Goal: Book appointment/travel/reservation

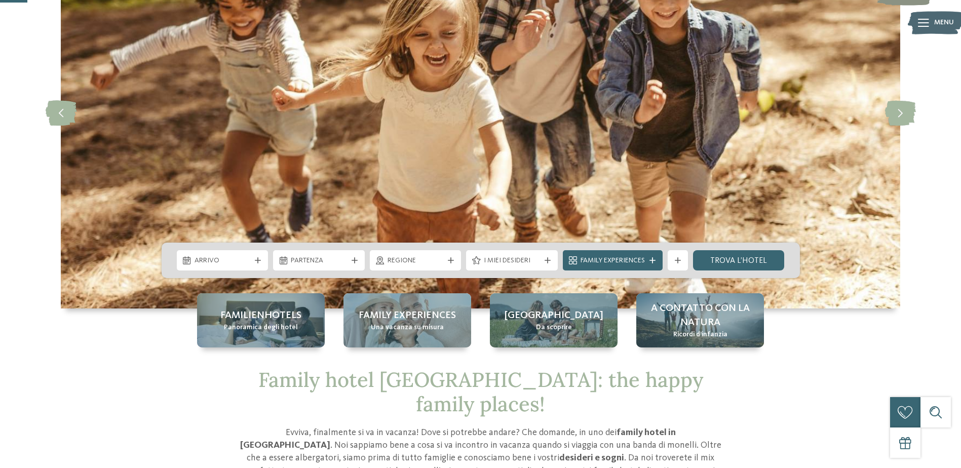
scroll to position [135, 0]
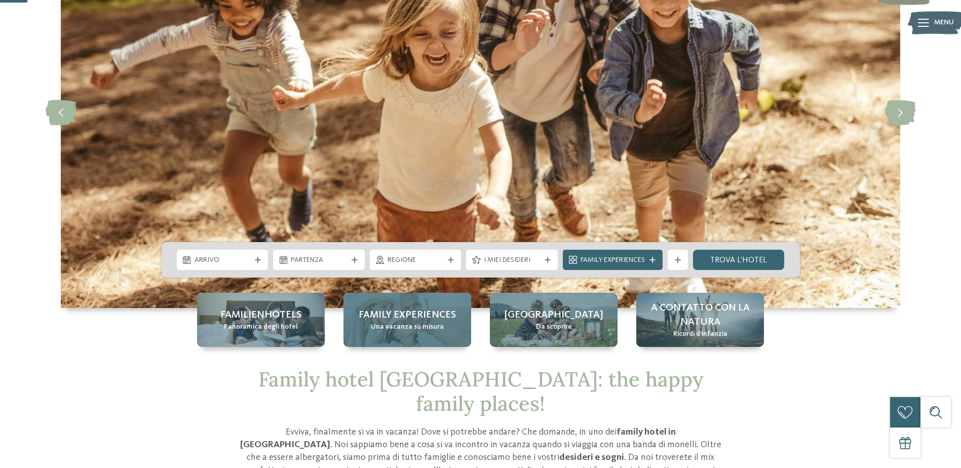
click at [391, 324] on span "Una vacanza su misura" at bounding box center [407, 327] width 73 height 10
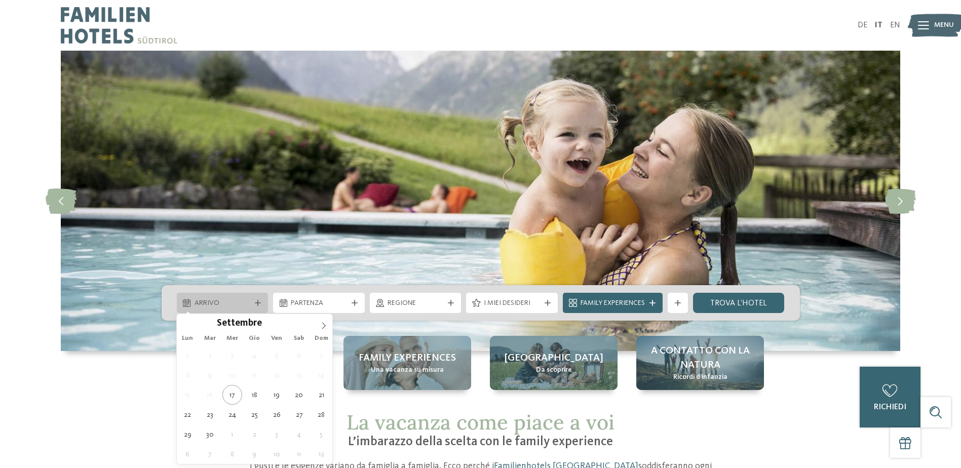
click at [252, 301] on div "Arrivo" at bounding box center [222, 302] width 61 height 11
click at [322, 322] on icon at bounding box center [323, 325] width 7 height 7
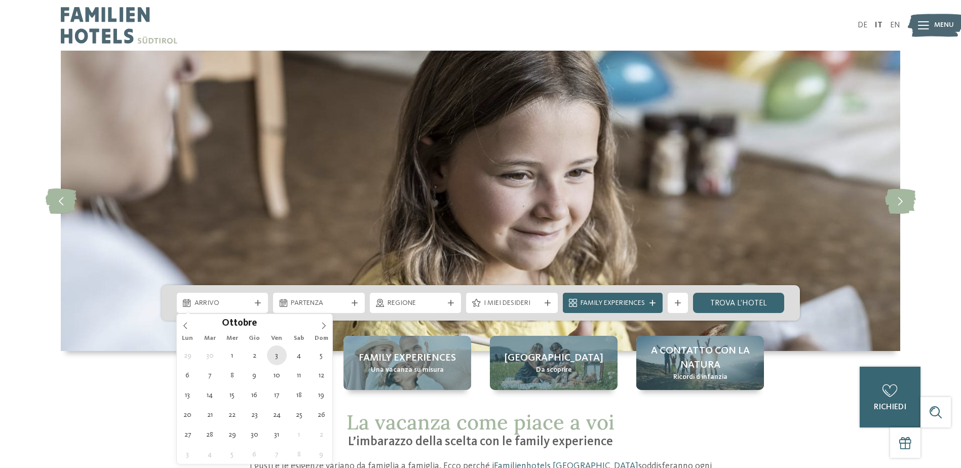
type div "[DATE]"
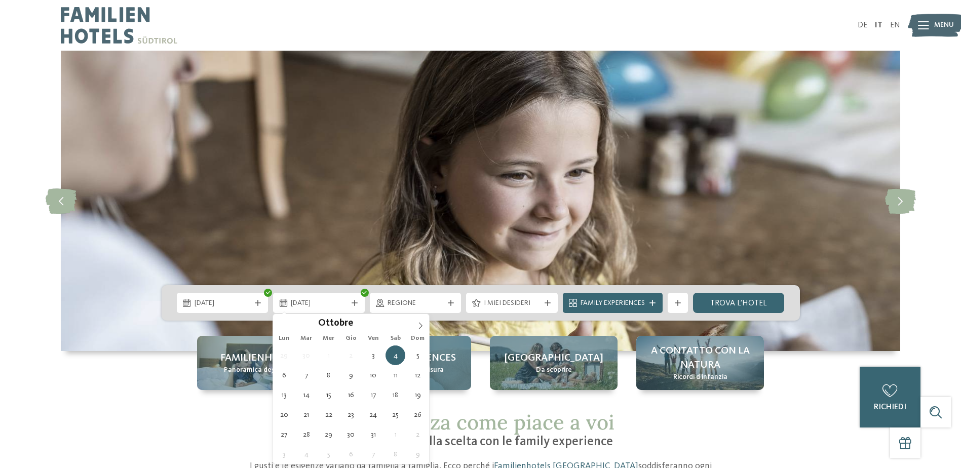
type div "[DATE]"
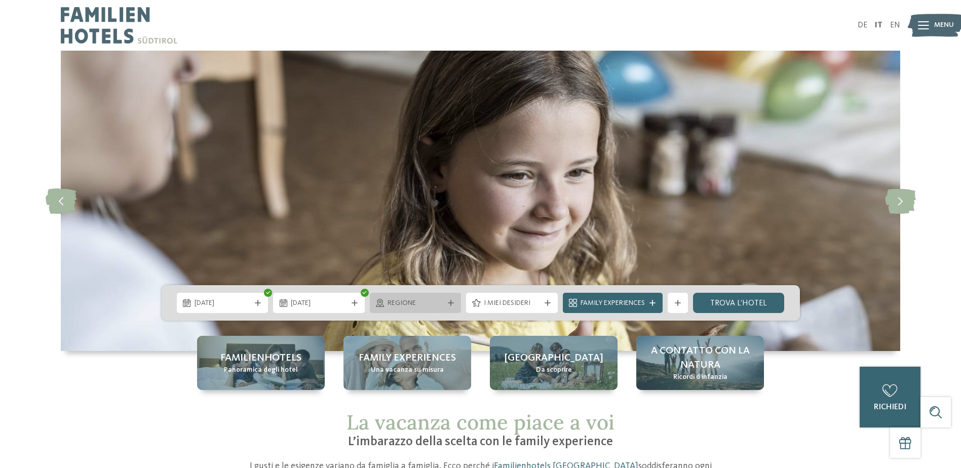
click at [445, 306] on div "Regione" at bounding box center [415, 302] width 61 height 11
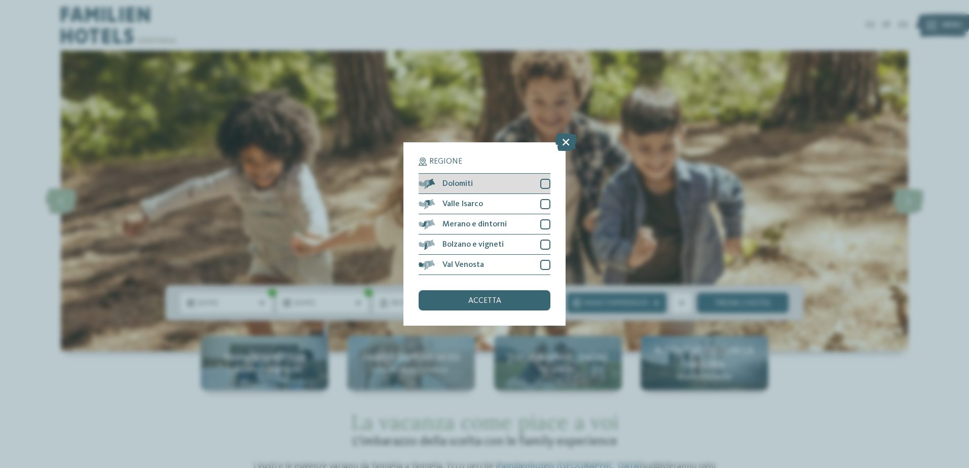
click at [547, 182] on div at bounding box center [545, 184] width 10 height 10
click at [505, 295] on div "accetta" at bounding box center [484, 300] width 132 height 20
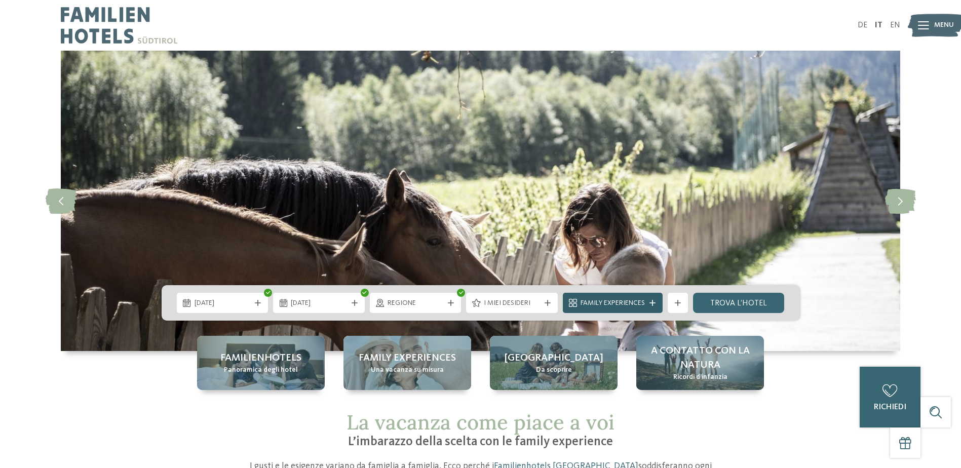
click at [644, 307] on span "Family Experiences" at bounding box center [613, 303] width 64 height 10
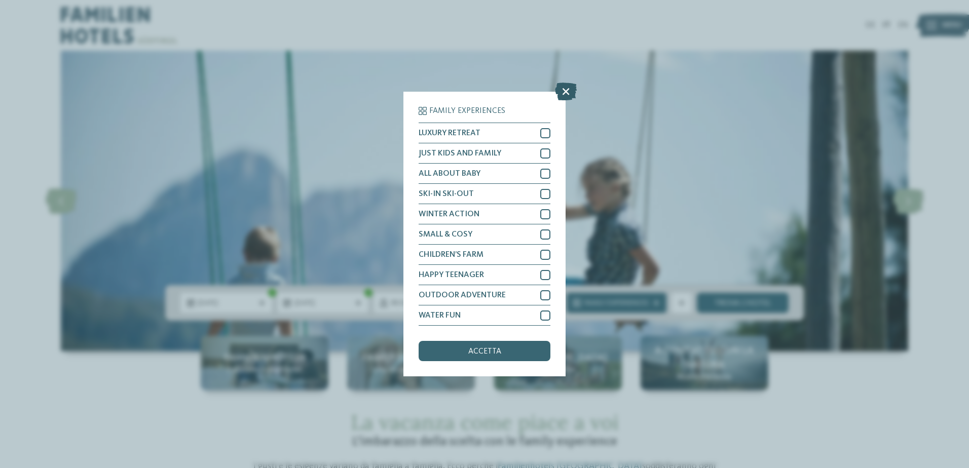
click at [568, 87] on icon at bounding box center [566, 92] width 22 height 18
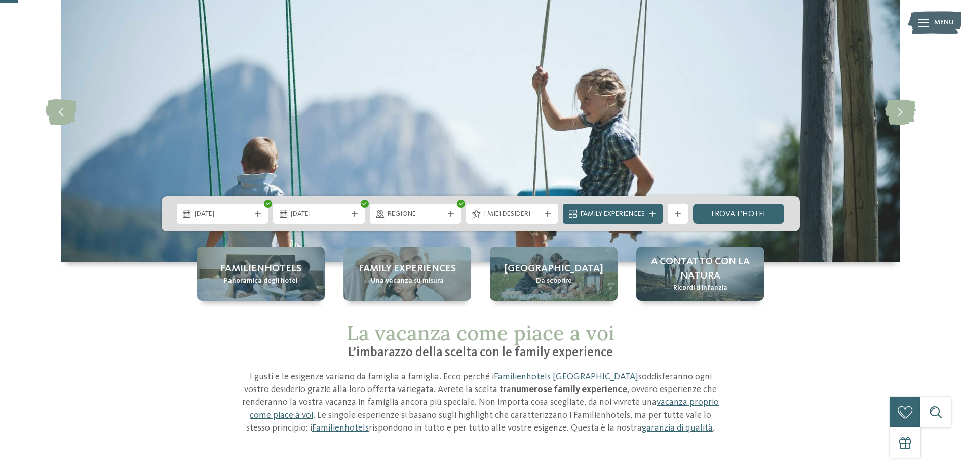
scroll to position [90, 0]
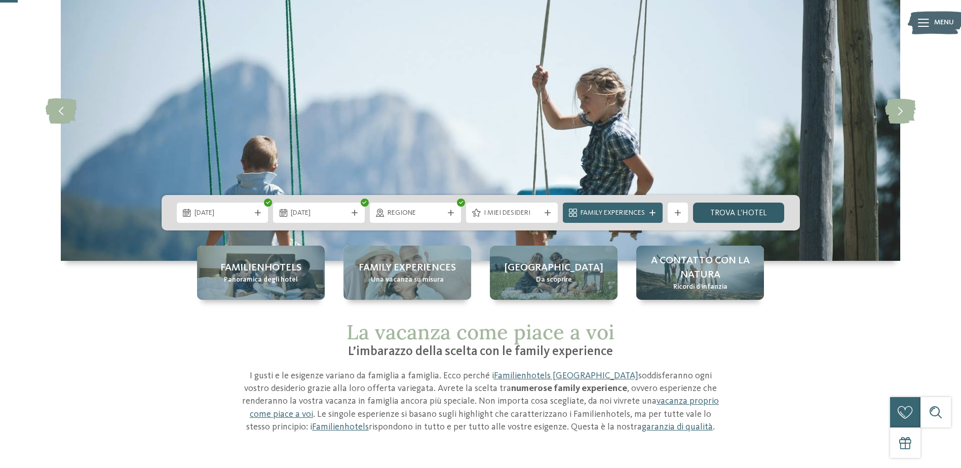
click at [725, 211] on link "trova l’hotel" at bounding box center [739, 213] width 92 height 20
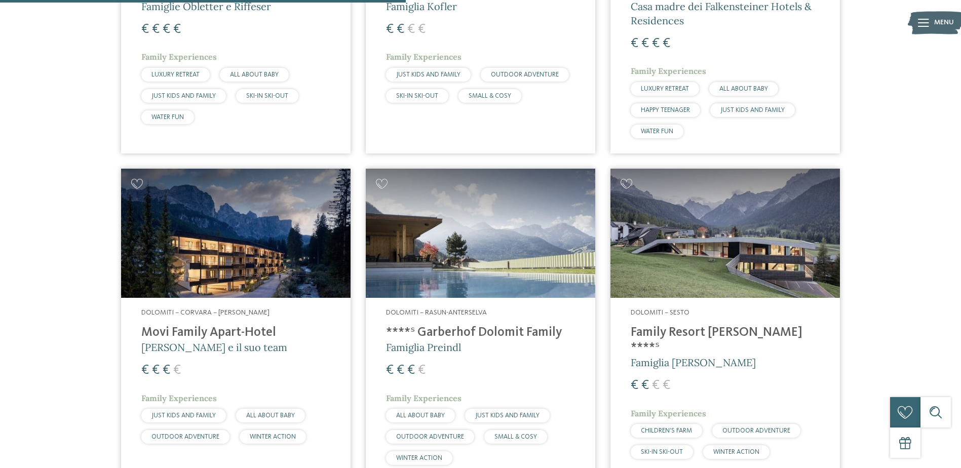
scroll to position [639, 0]
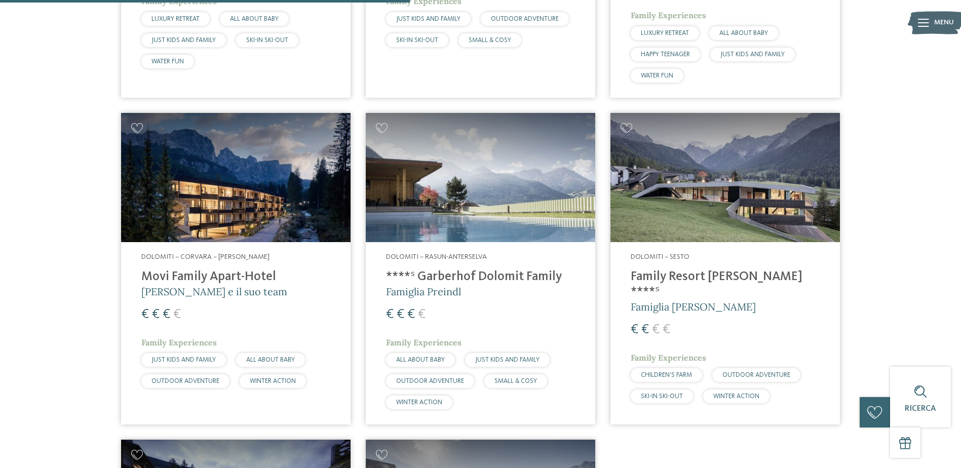
click at [741, 197] on img at bounding box center [724, 177] width 229 height 129
click at [703, 165] on img at bounding box center [724, 177] width 229 height 129
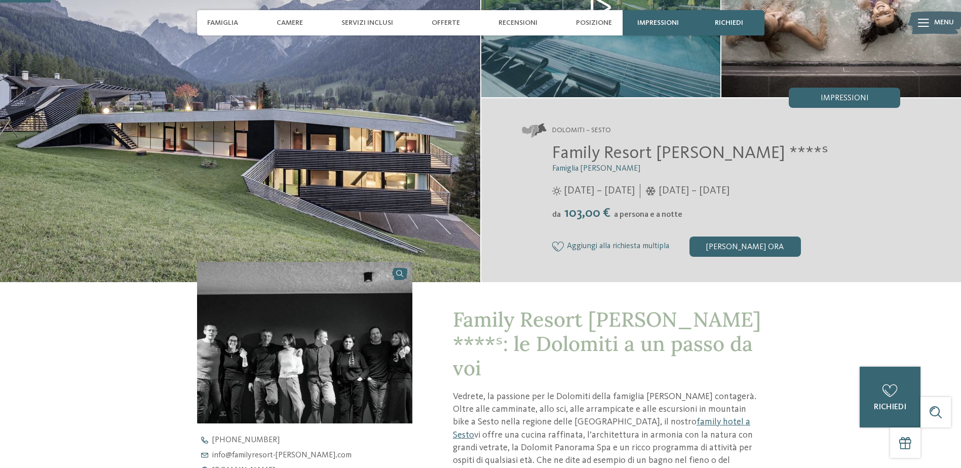
scroll to position [119, 0]
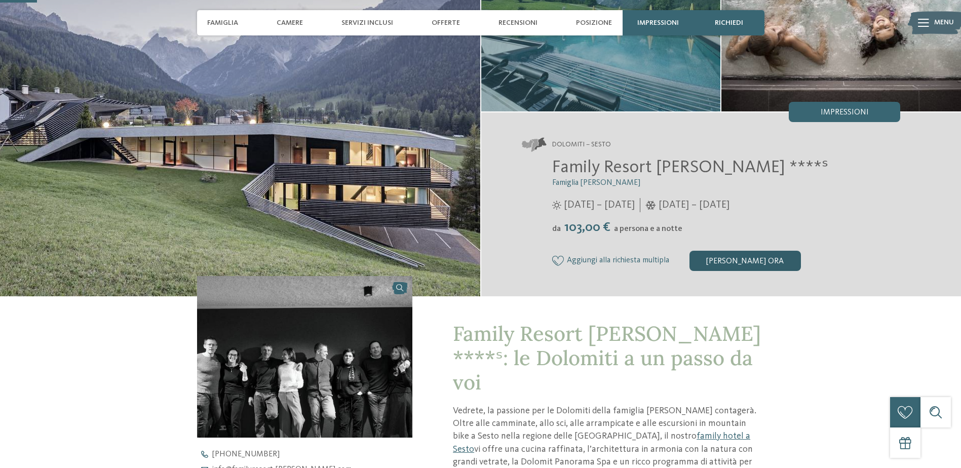
click at [720, 262] on div "[PERSON_NAME] ora" at bounding box center [745, 261] width 111 height 20
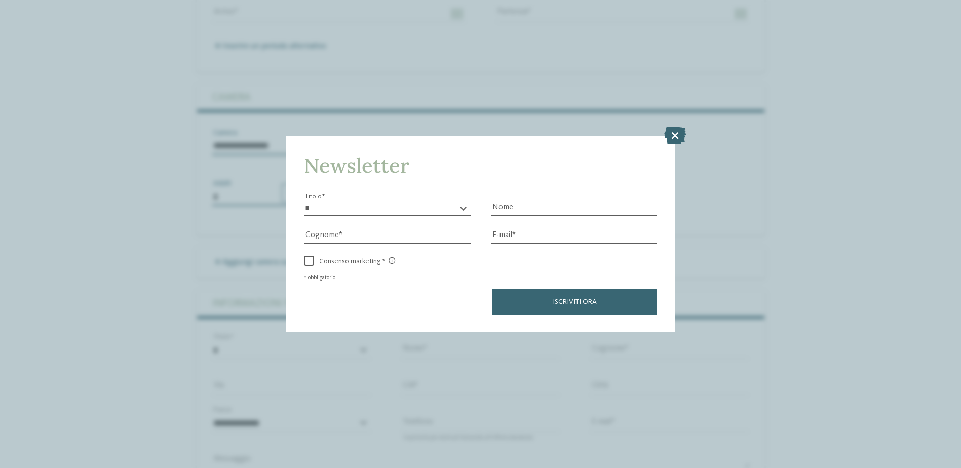
scroll to position [2000, 0]
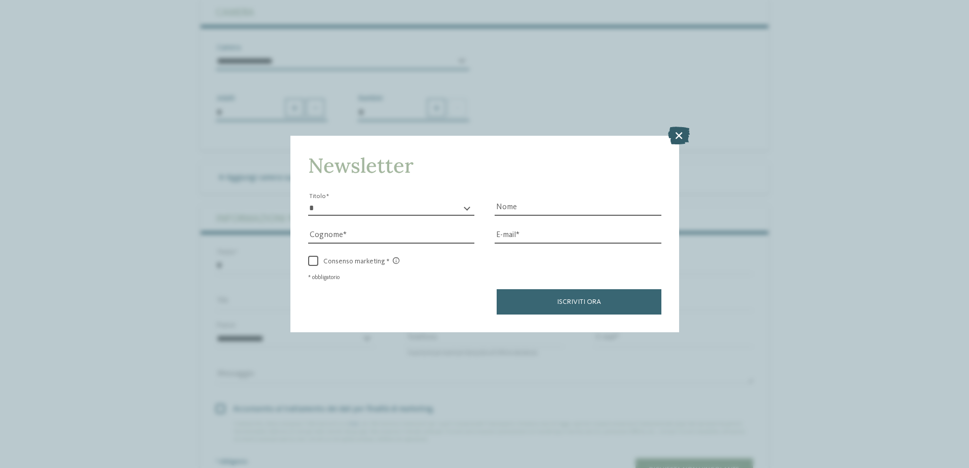
click at [679, 141] on icon at bounding box center [679, 135] width 22 height 18
